Goal: Information Seeking & Learning: Learn about a topic

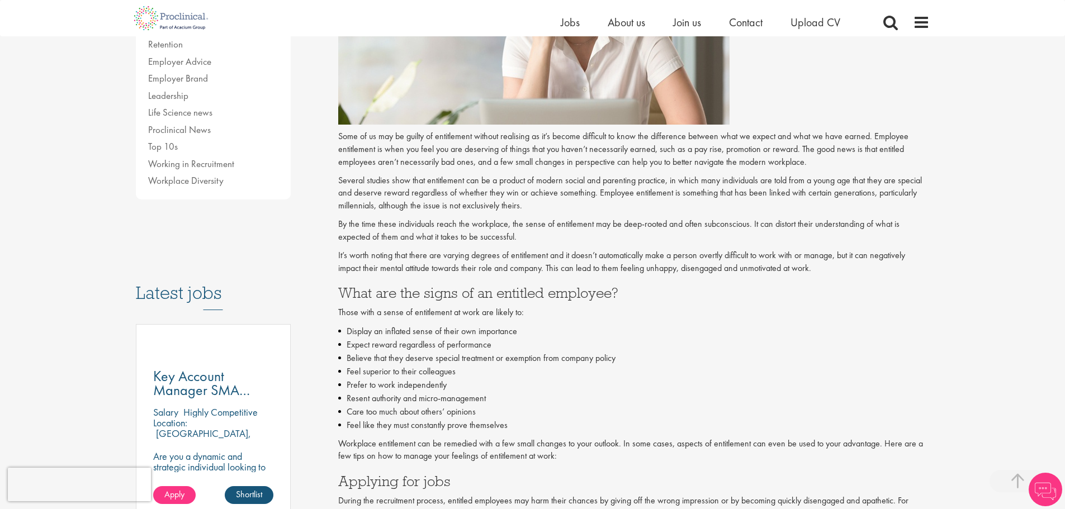
scroll to position [391, 0]
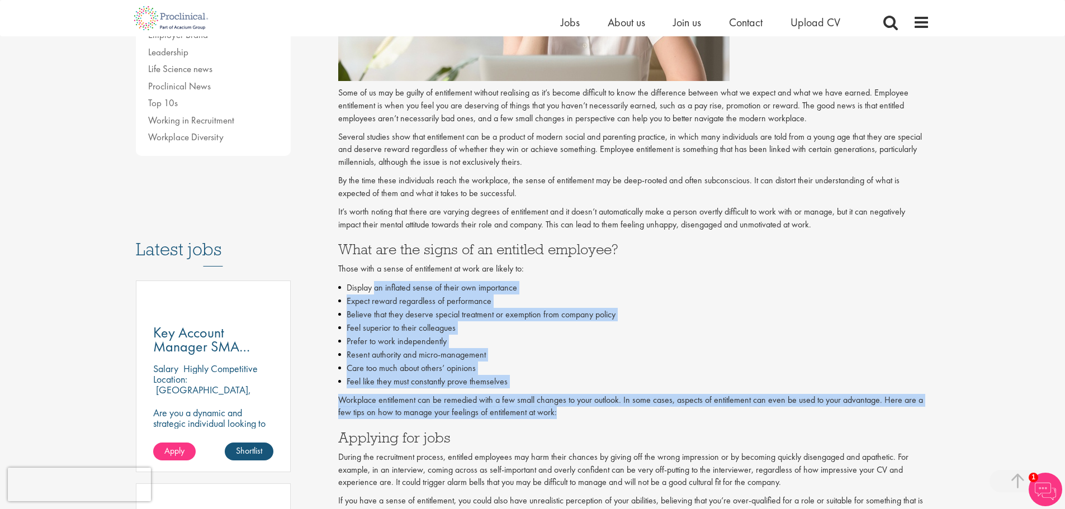
drag, startPoint x: 409, startPoint y: 304, endPoint x: 599, endPoint y: 414, distance: 219.3
click at [599, 414] on p "Workplace entitlement can be remedied with a few small changes to your outlook.…" at bounding box center [633, 407] width 591 height 26
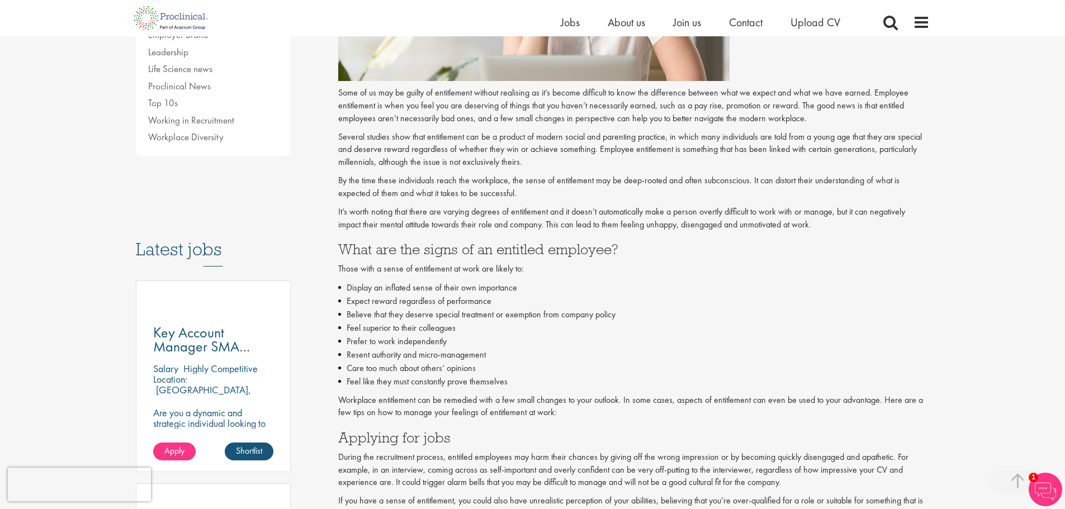
click at [633, 403] on p "Workplace entitlement can be remedied with a few small changes to your outlook.…" at bounding box center [633, 407] width 591 height 26
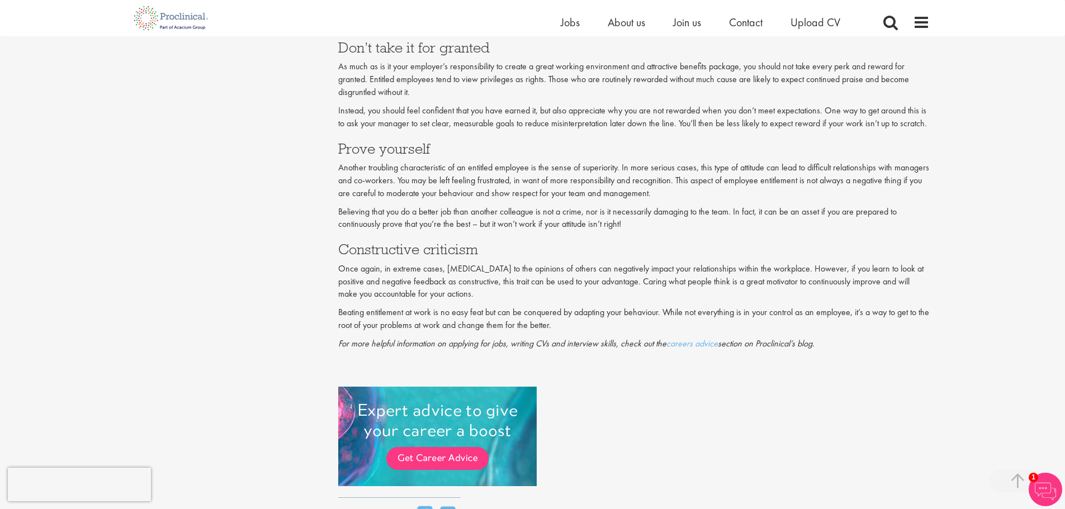
scroll to position [1043, 0]
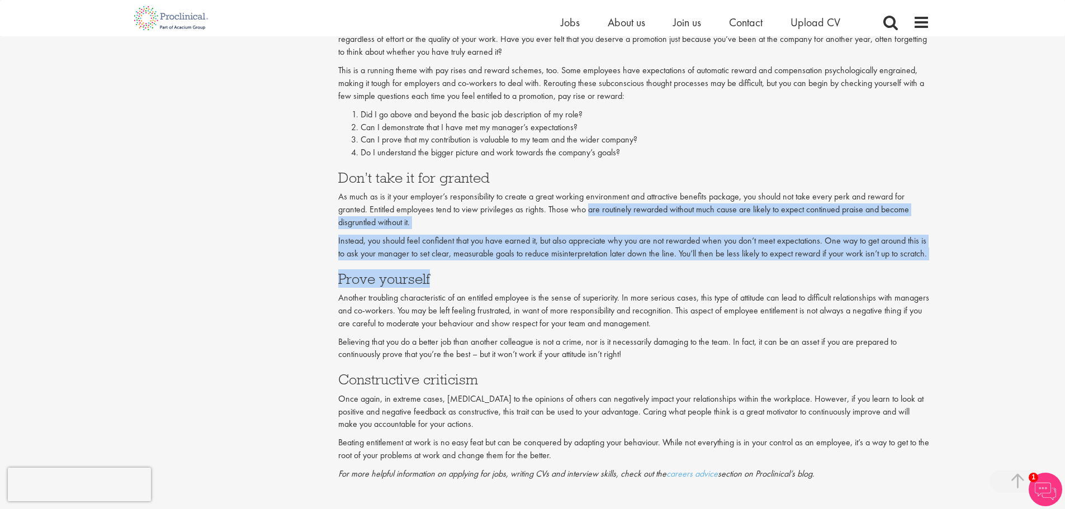
drag, startPoint x: 587, startPoint y: 213, endPoint x: 766, endPoint y: 270, distance: 188.1
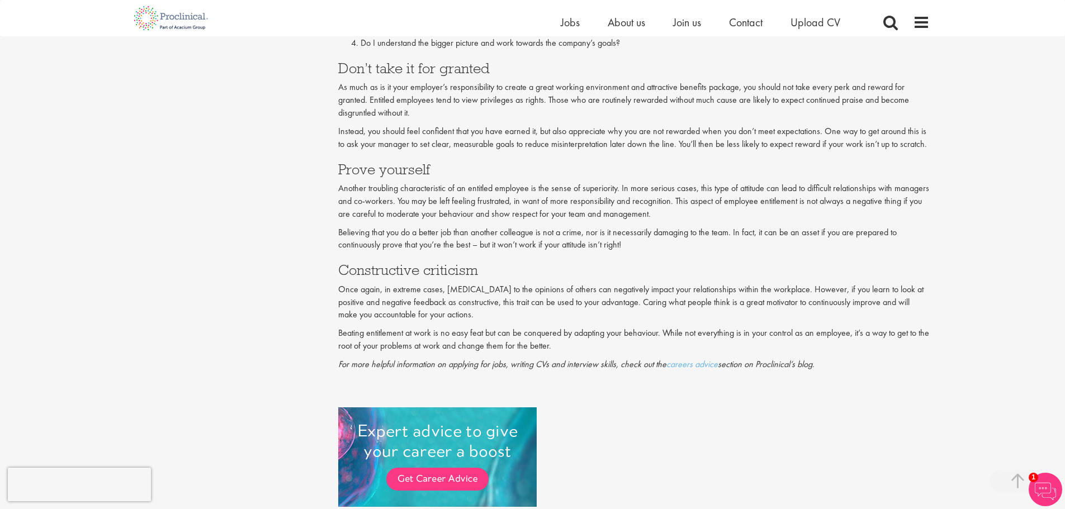
scroll to position [1174, 0]
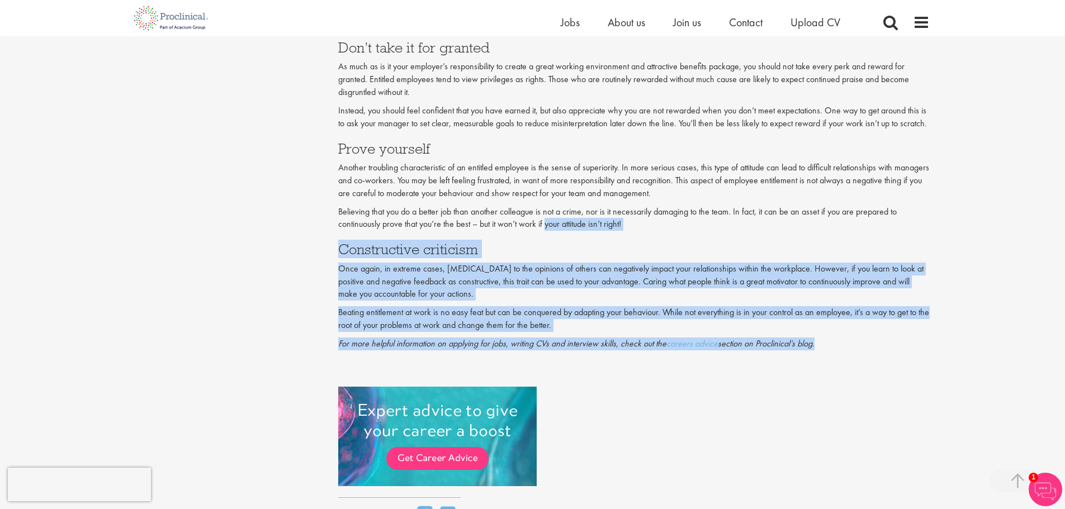
drag, startPoint x: 546, startPoint y: 229, endPoint x: 829, endPoint y: 359, distance: 311.1
click at [829, 359] on div at bounding box center [633, 362] width 591 height 13
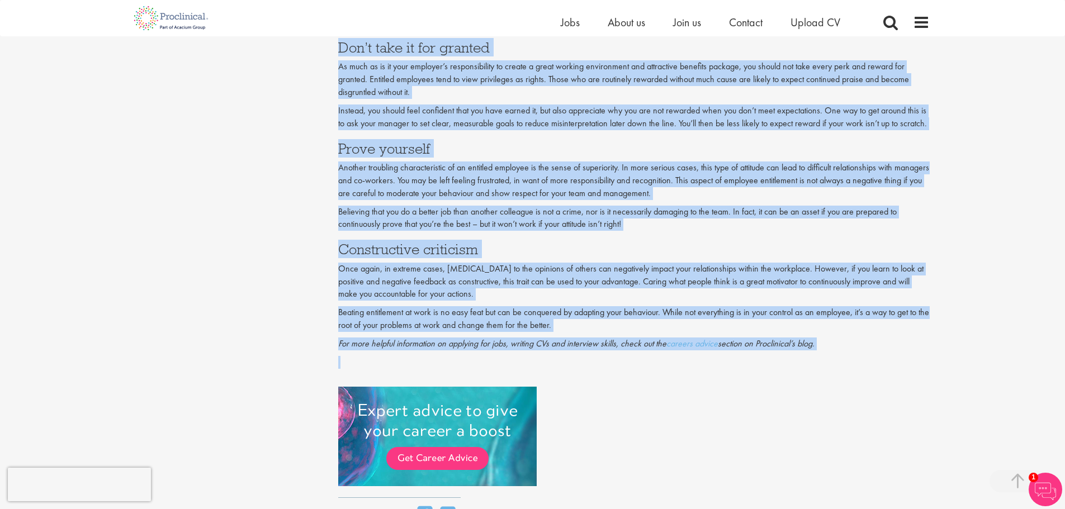
drag, startPoint x: 829, startPoint y: 359, endPoint x: 825, endPoint y: 372, distance: 13.8
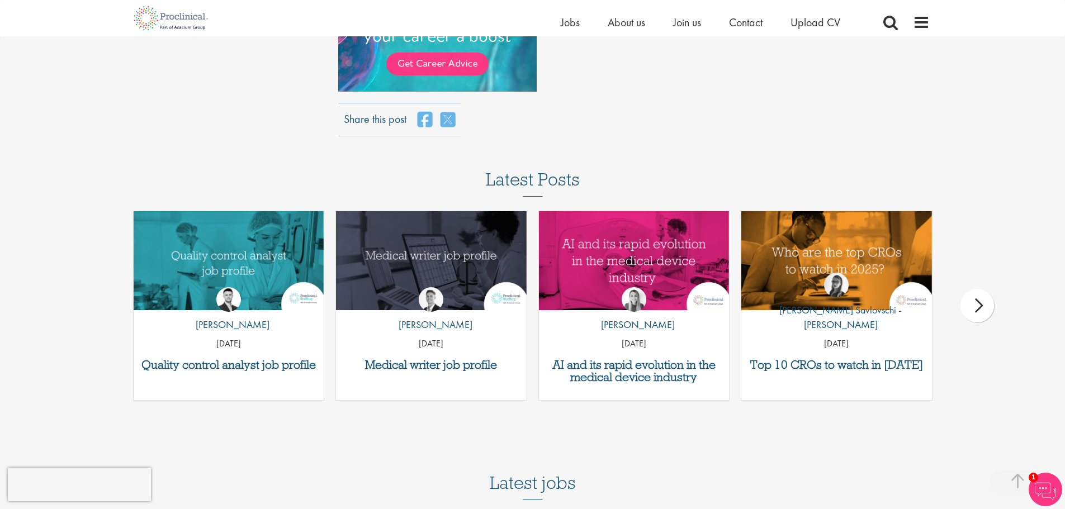
scroll to position [1695, 0]
